Goal: Navigation & Orientation: Go to known website

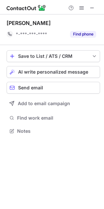
scroll to position [127, 104]
